Goal: Information Seeking & Learning: Learn about a topic

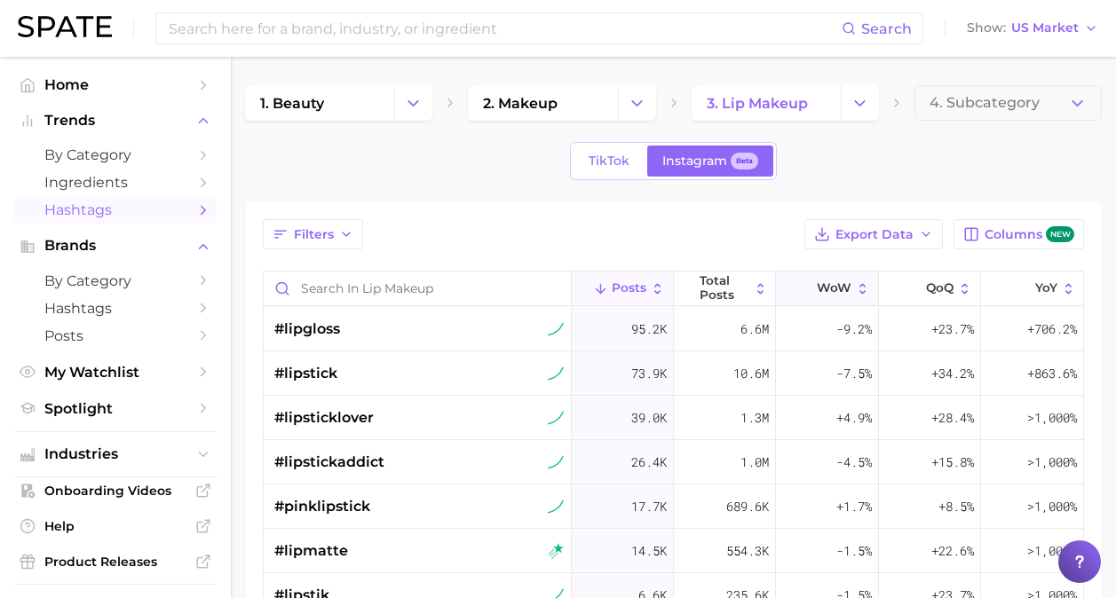
scroll to position [215, 0]
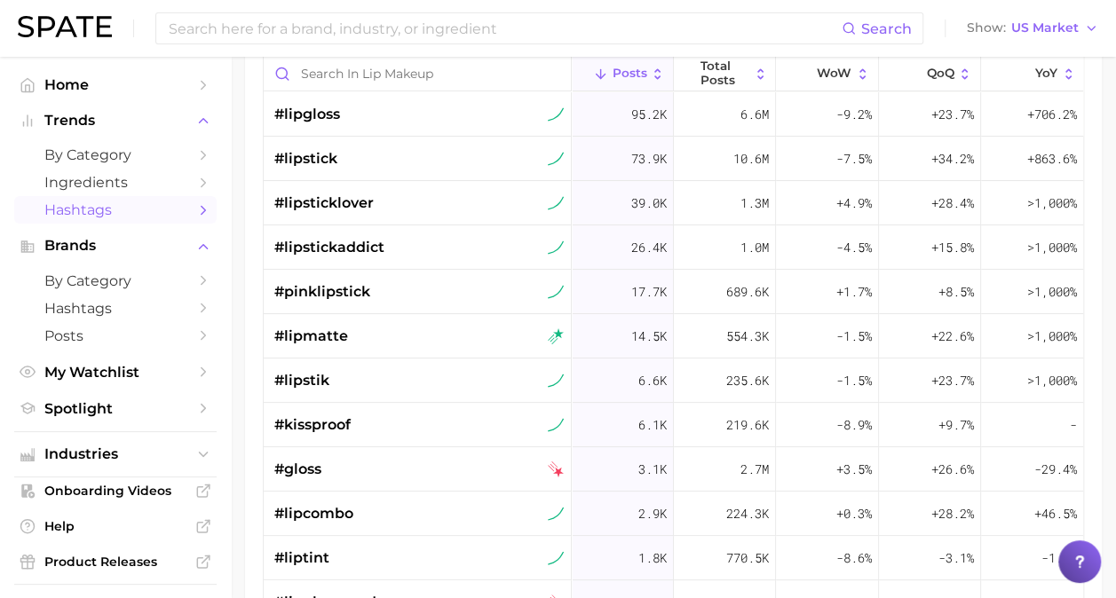
drag, startPoint x: 1124, startPoint y: 272, endPoint x: 1098, endPoint y: 98, distance: 175.9
click at [1098, 98] on div "Filters Export Data Columns new Posts Total Posts WoW QoQ YoY #lipgloss 95.2k 6…" at bounding box center [673, 329] width 857 height 685
click at [272, 28] on input at bounding box center [504, 28] width 675 height 30
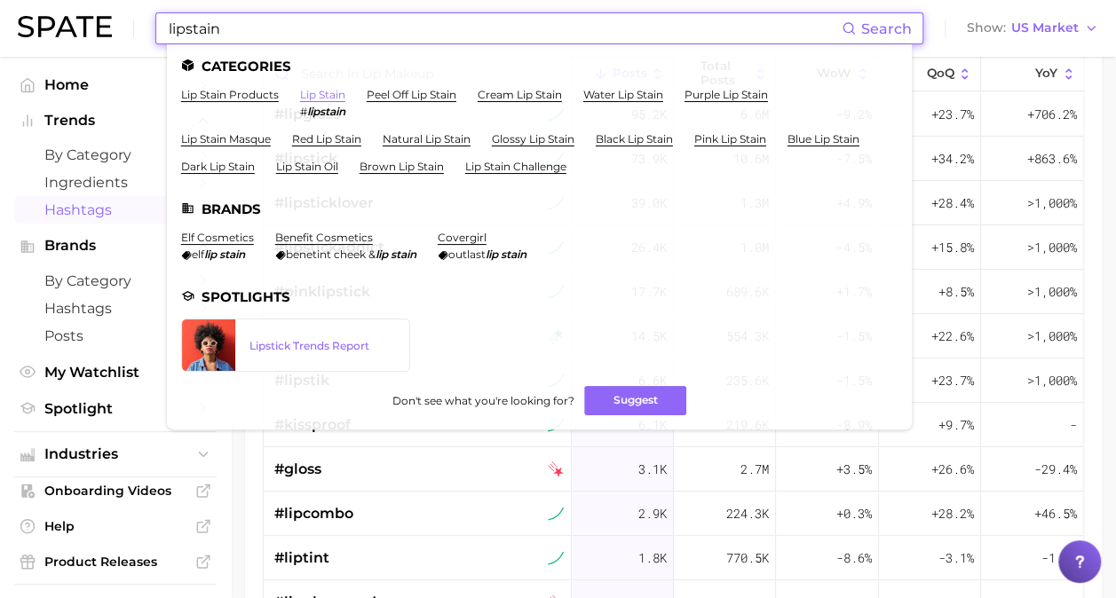
type input "lipstain"
click at [320, 96] on link "lip stain" at bounding box center [322, 94] width 45 height 13
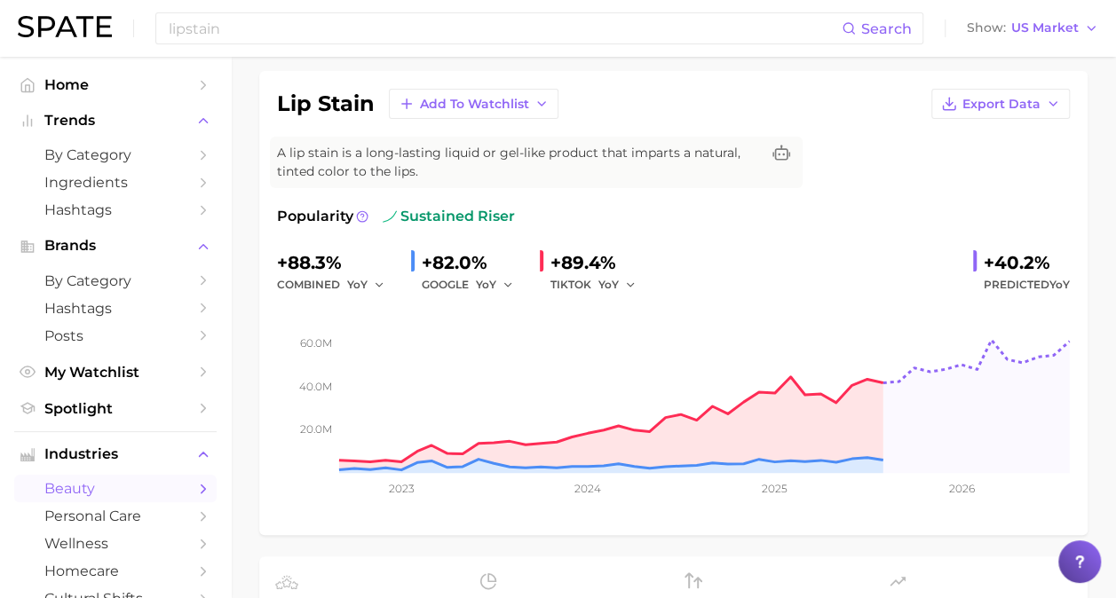
scroll to position [126, 0]
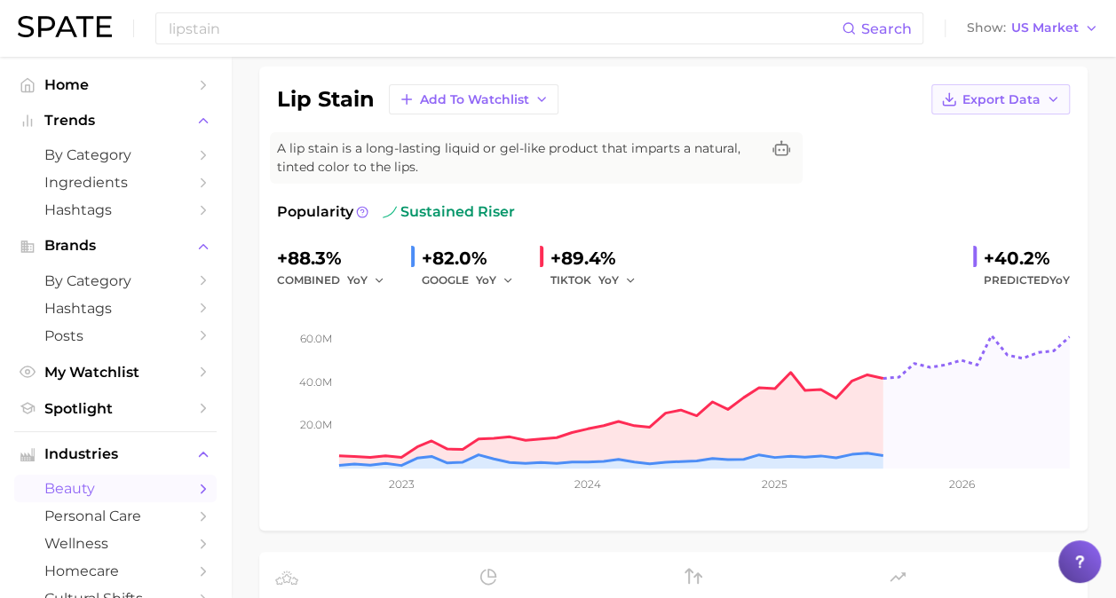
click at [1056, 100] on icon "button" at bounding box center [1053, 99] width 14 height 14
click at [982, 160] on span "Time Series Image" at bounding box center [964, 164] width 119 height 15
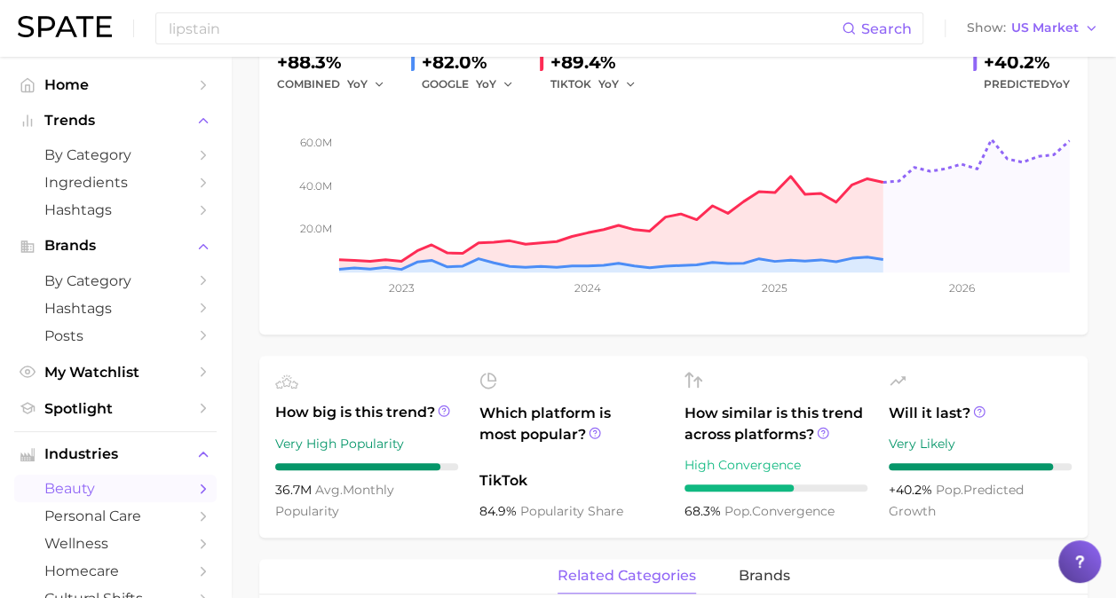
scroll to position [0, 0]
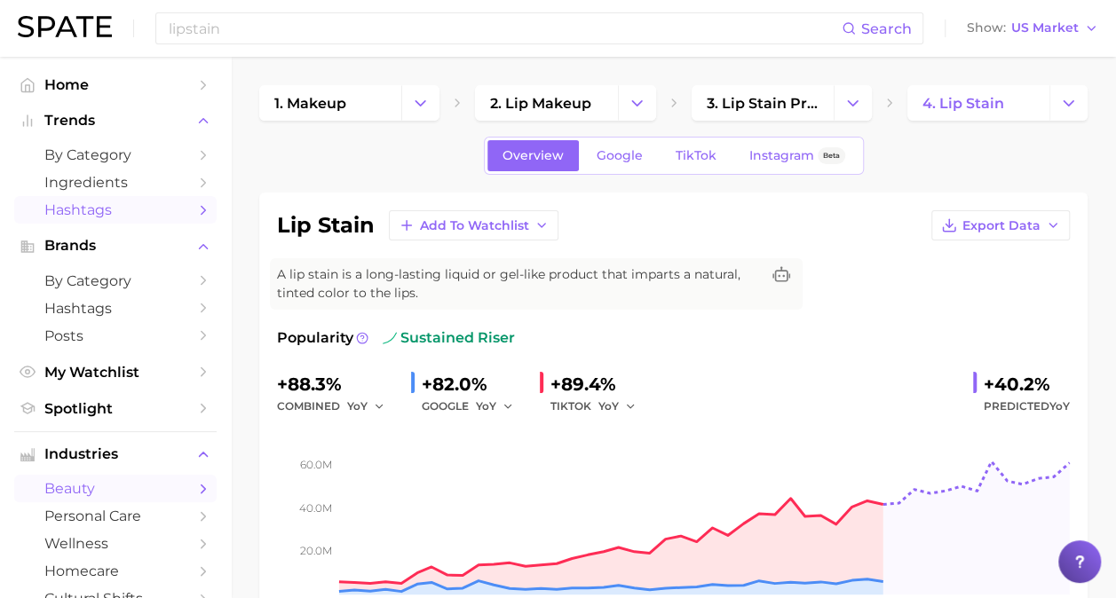
click at [100, 204] on span "Hashtags" at bounding box center [115, 209] width 142 height 17
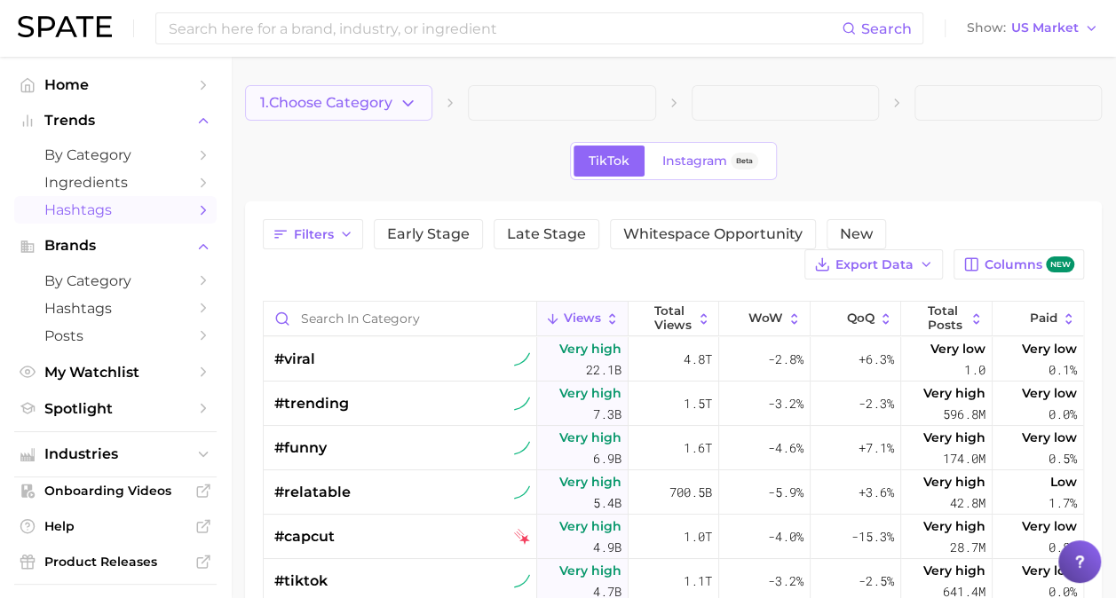
click at [393, 115] on button "1. Choose Category" at bounding box center [338, 103] width 187 height 36
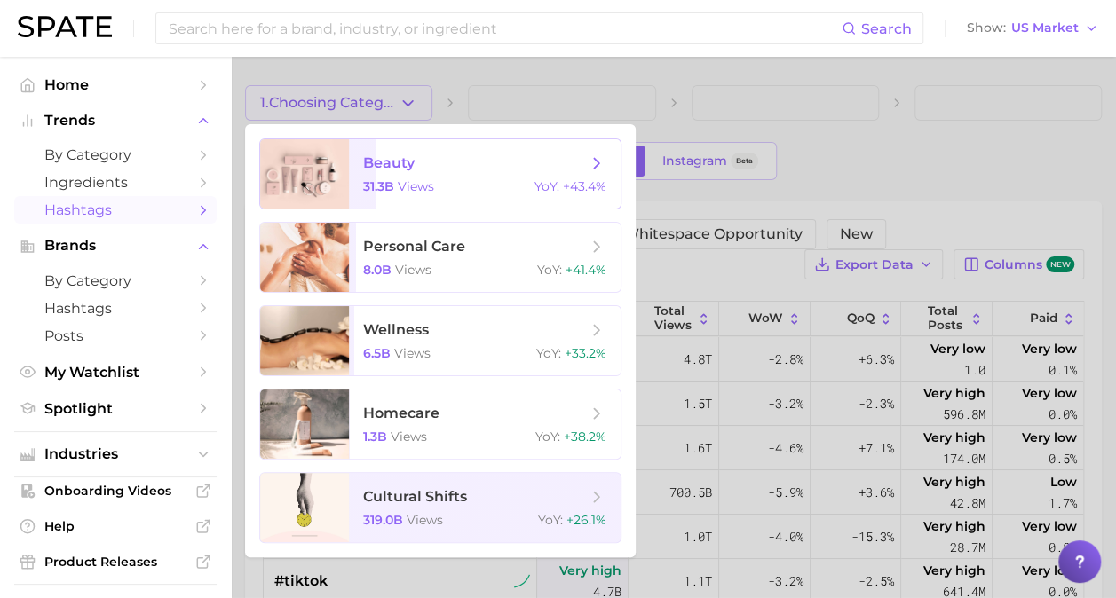
click at [475, 186] on div "31.3b views YoY : +43.4%" at bounding box center [484, 186] width 243 height 16
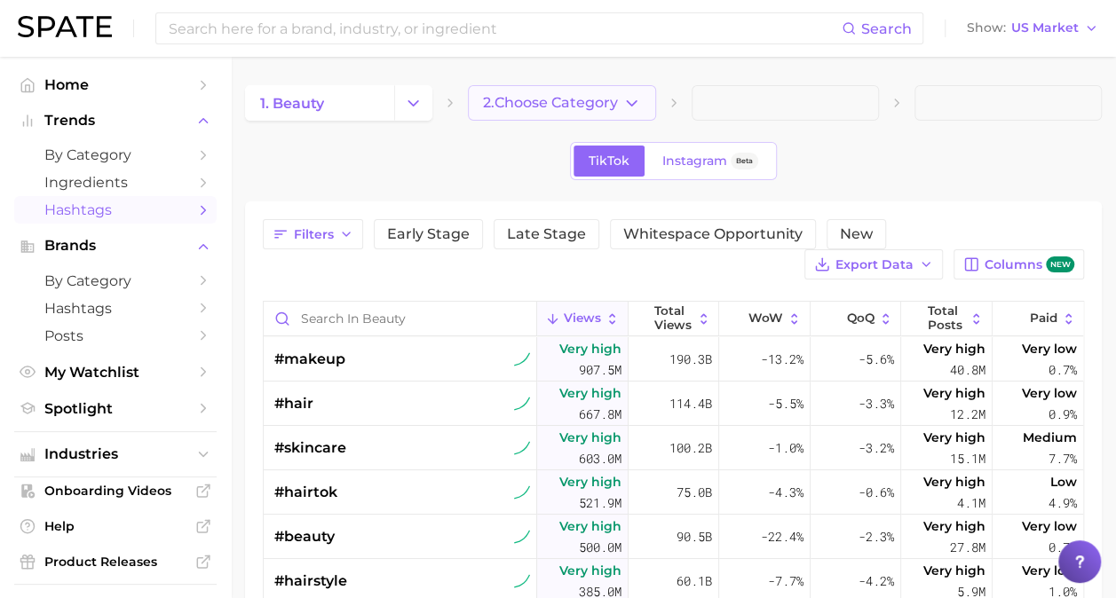
click at [630, 105] on polyline "button" at bounding box center [632, 102] width 10 height 4
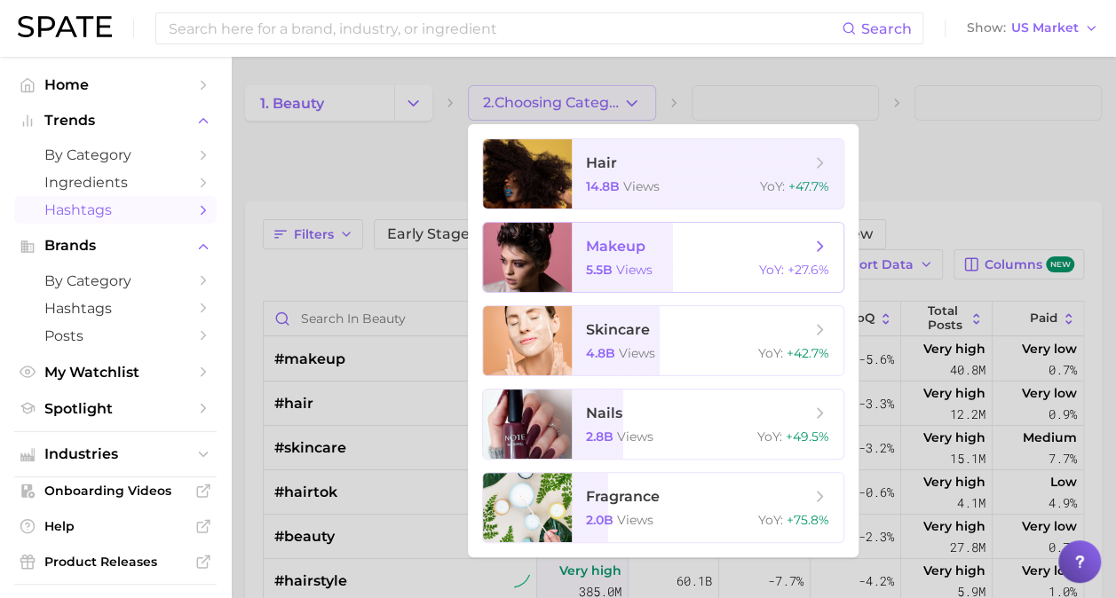
click at [660, 261] on span "makeup 5.5b views YoY : +27.6%" at bounding box center [708, 257] width 272 height 69
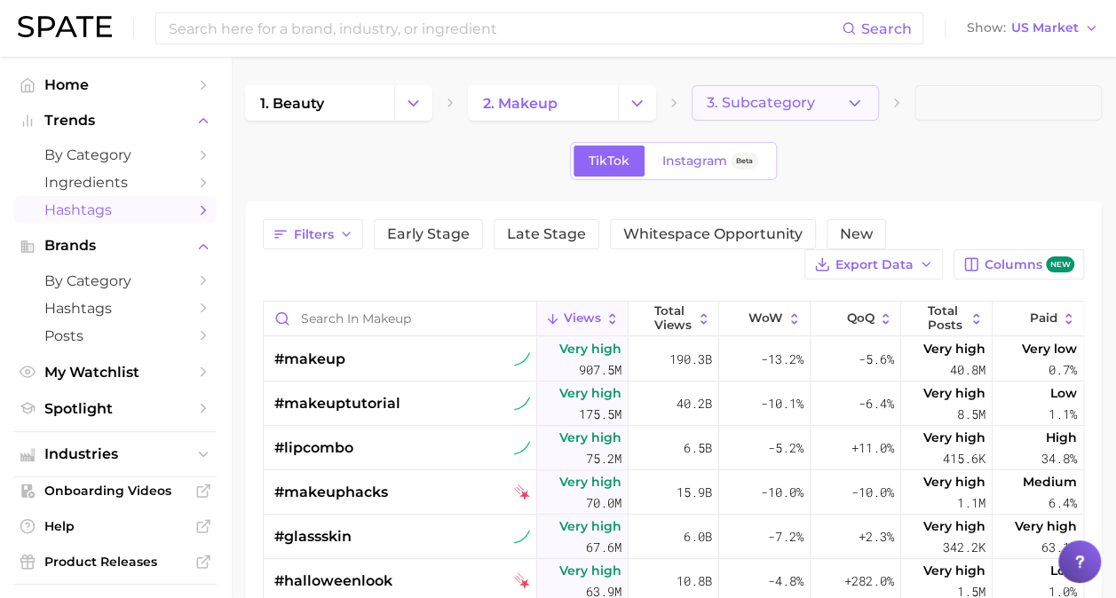
click at [859, 107] on icon "button" at bounding box center [854, 103] width 19 height 19
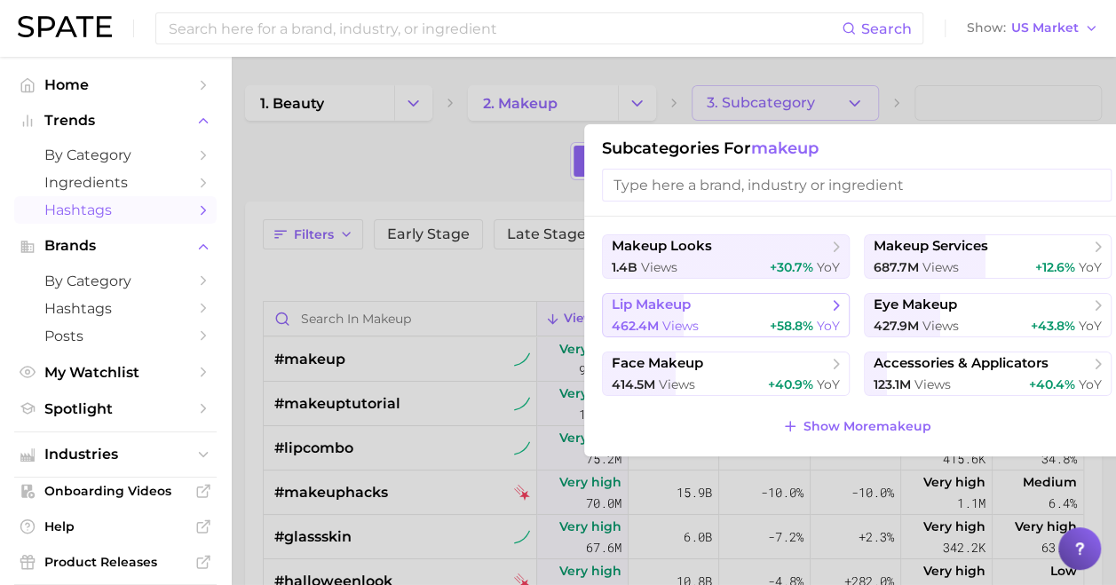
click at [742, 319] on div "462.4m views +58.8% YoY" at bounding box center [726, 326] width 228 height 17
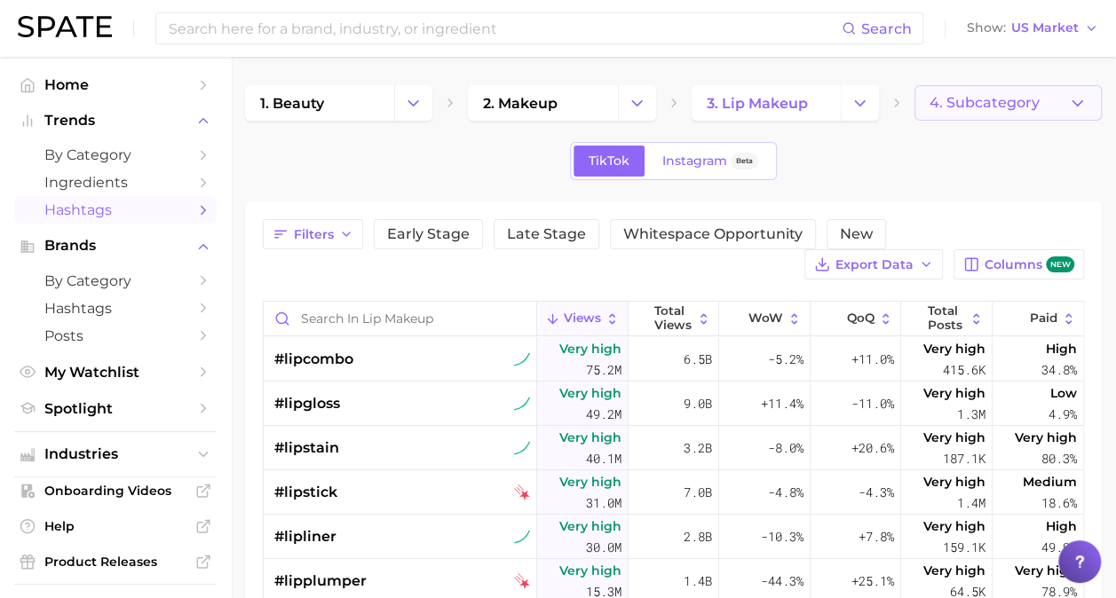
click at [1003, 111] on button "4. Subcategory" at bounding box center [1007, 103] width 187 height 36
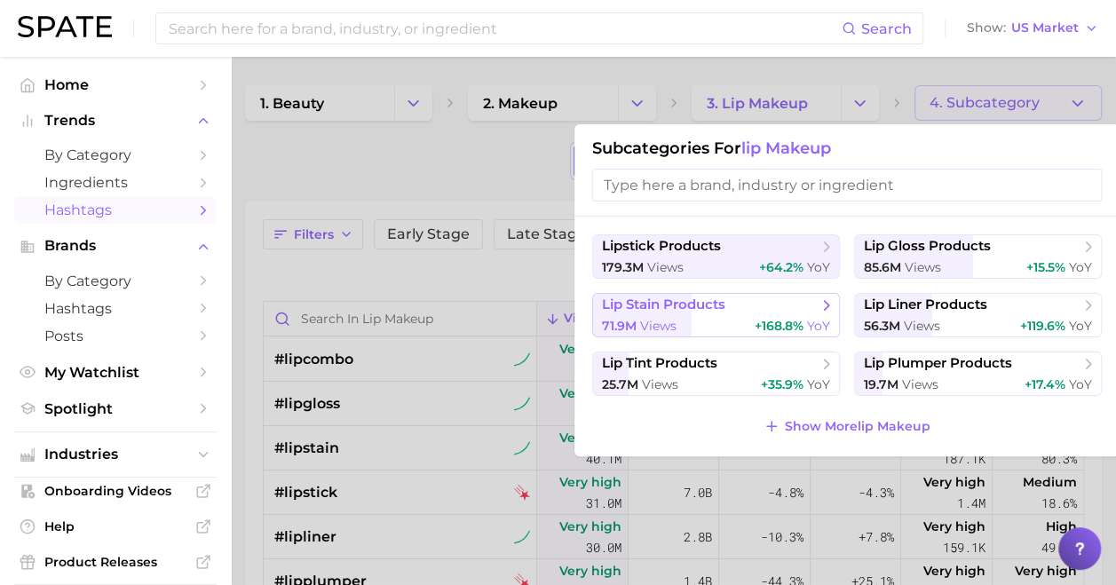
click at [737, 307] on span "lip stain products" at bounding box center [710, 305] width 216 height 18
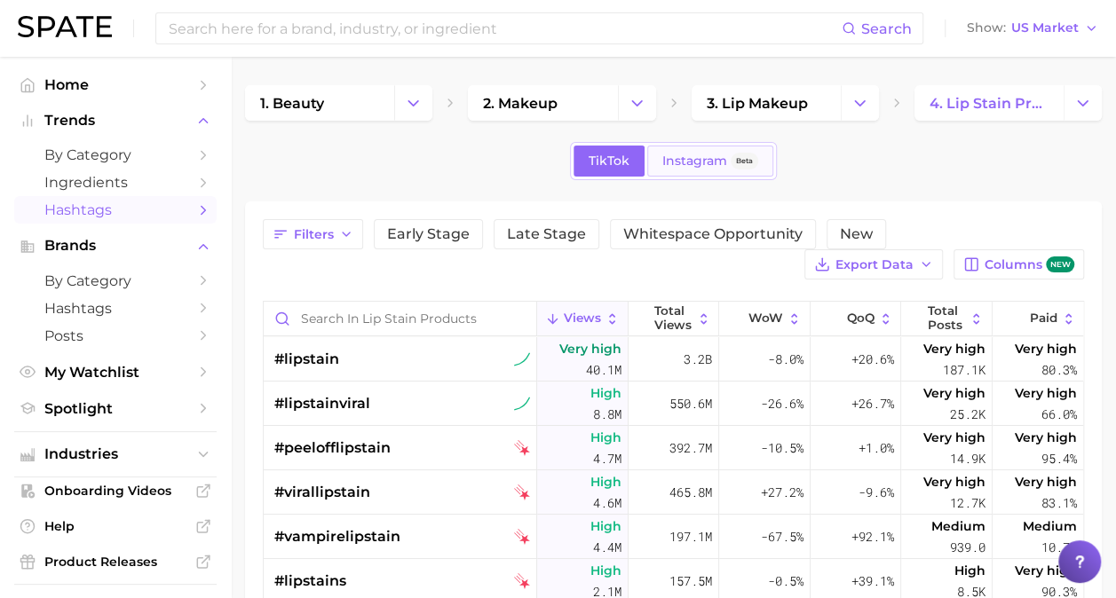
click at [689, 154] on span "Instagram" at bounding box center [694, 161] width 65 height 15
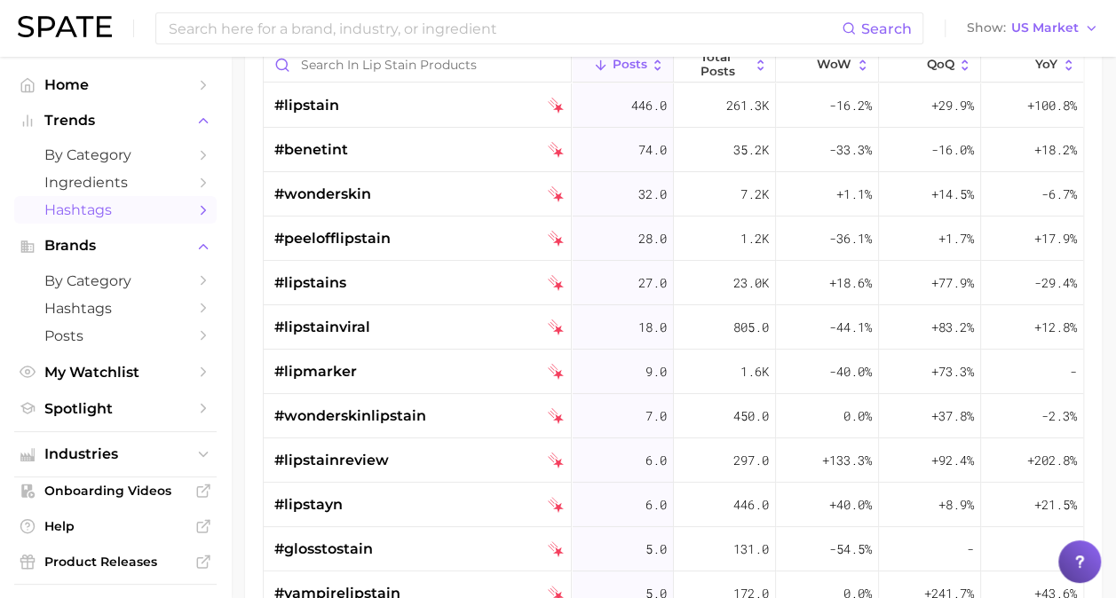
scroll to position [223, 0]
